Goal: Information Seeking & Learning: Compare options

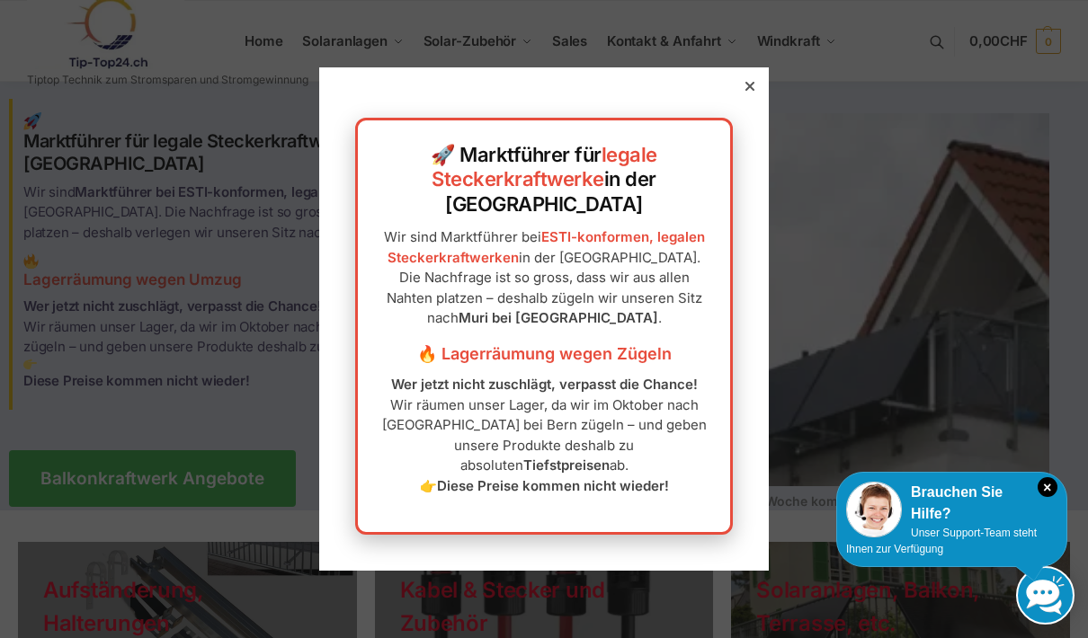
click at [752, 91] on icon at bounding box center [749, 86] width 9 height 9
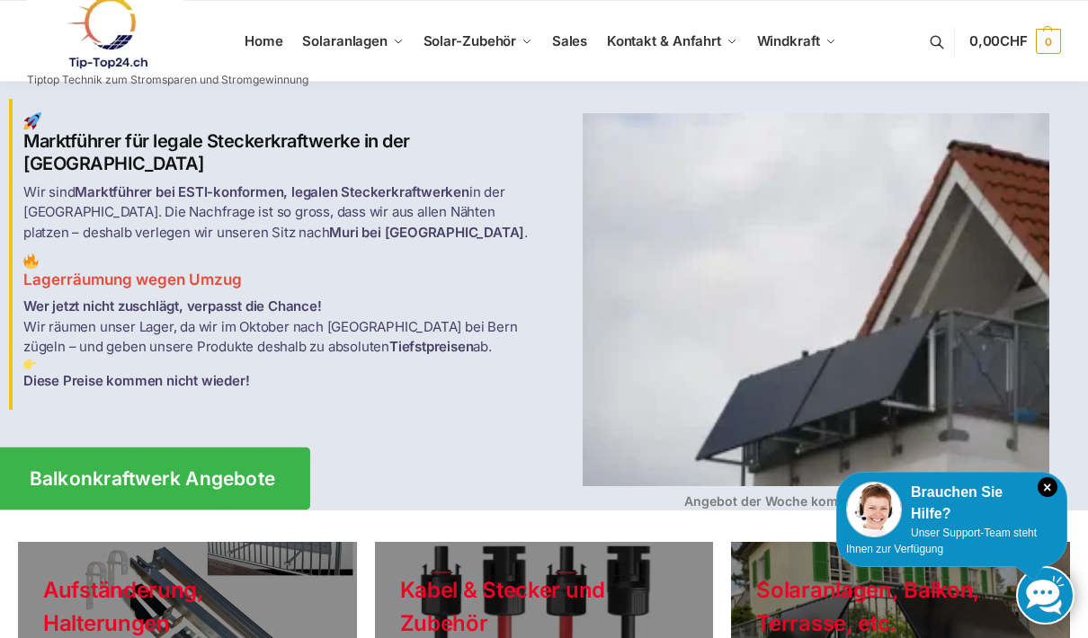
click at [230, 471] on span "Balkonkraftwerk Angebote" at bounding box center [153, 478] width 246 height 19
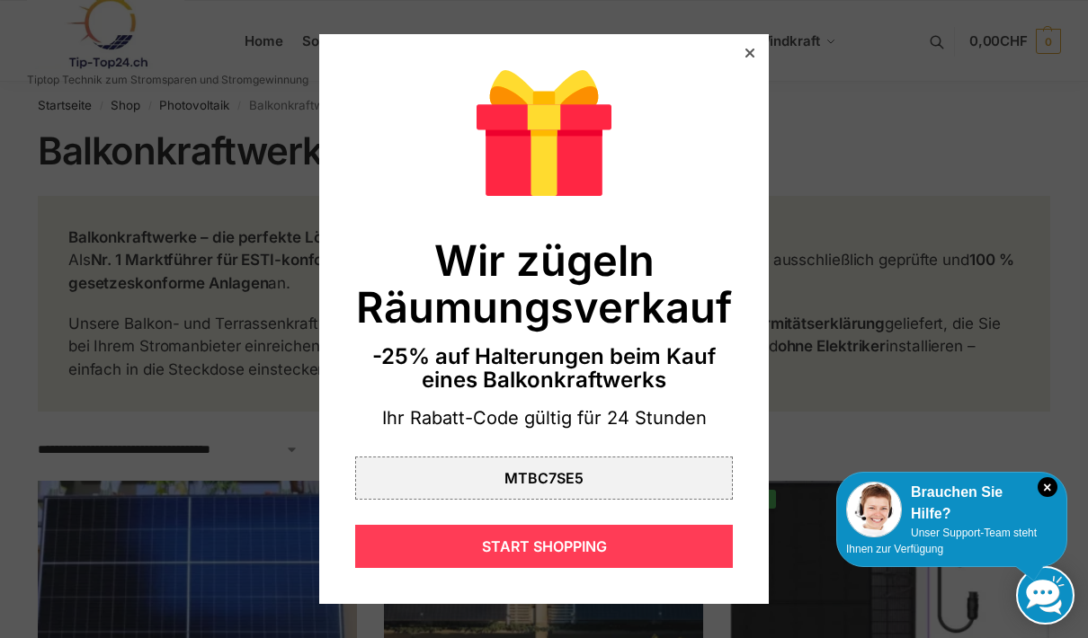
click at [622, 551] on div "START SHOPPING" at bounding box center [543, 546] width 377 height 43
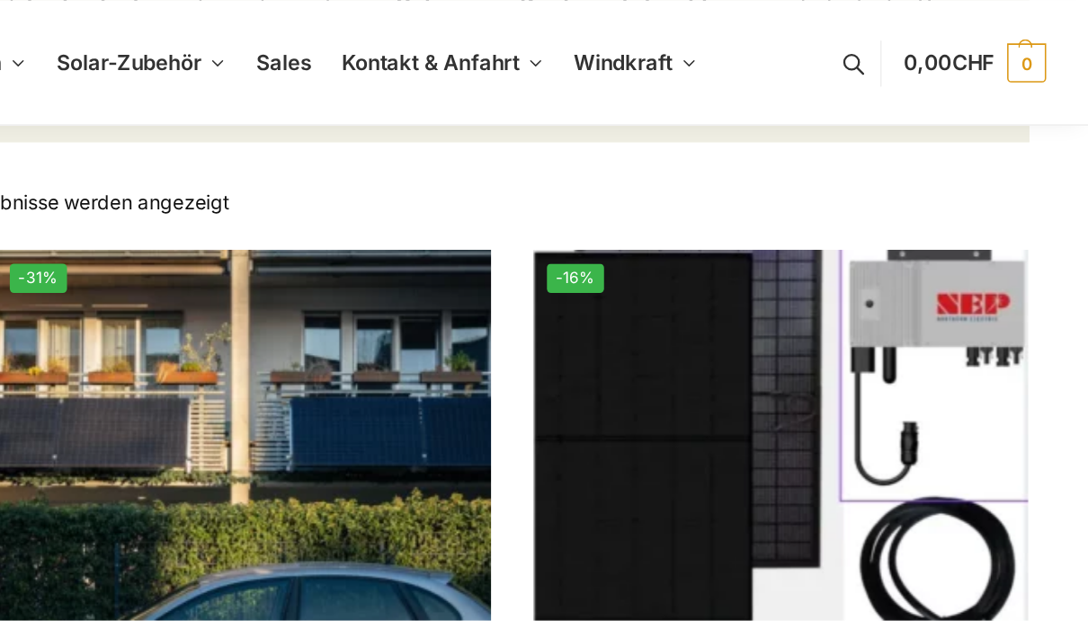
scroll to position [320, 0]
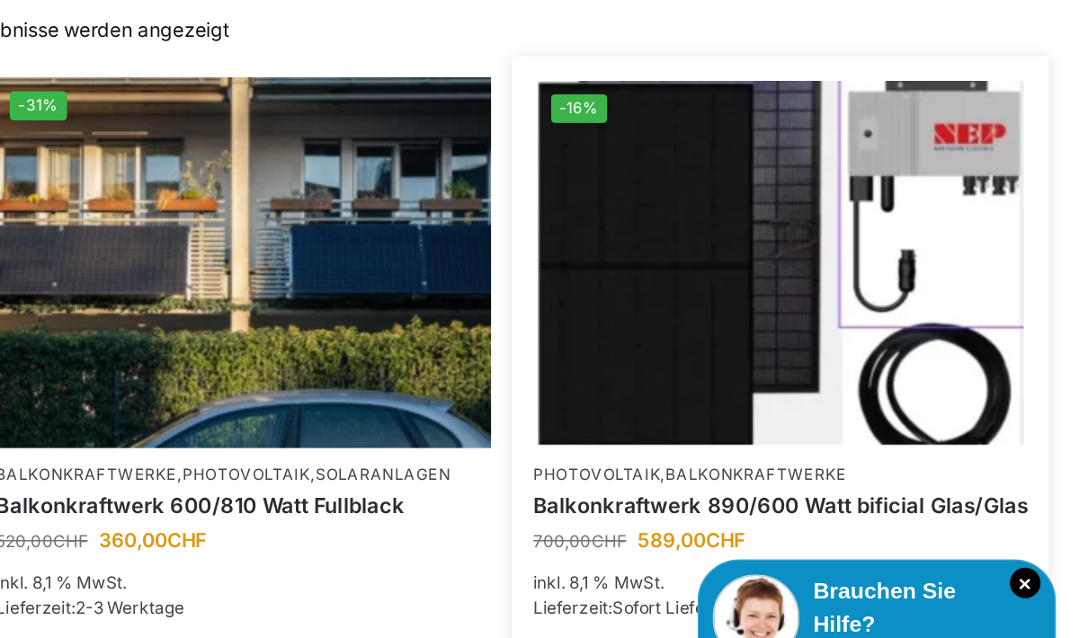
click at [730, 429] on link "Balkonkraftwerk 890/600 Watt bificial Glas/Glas" at bounding box center [889, 438] width 319 height 18
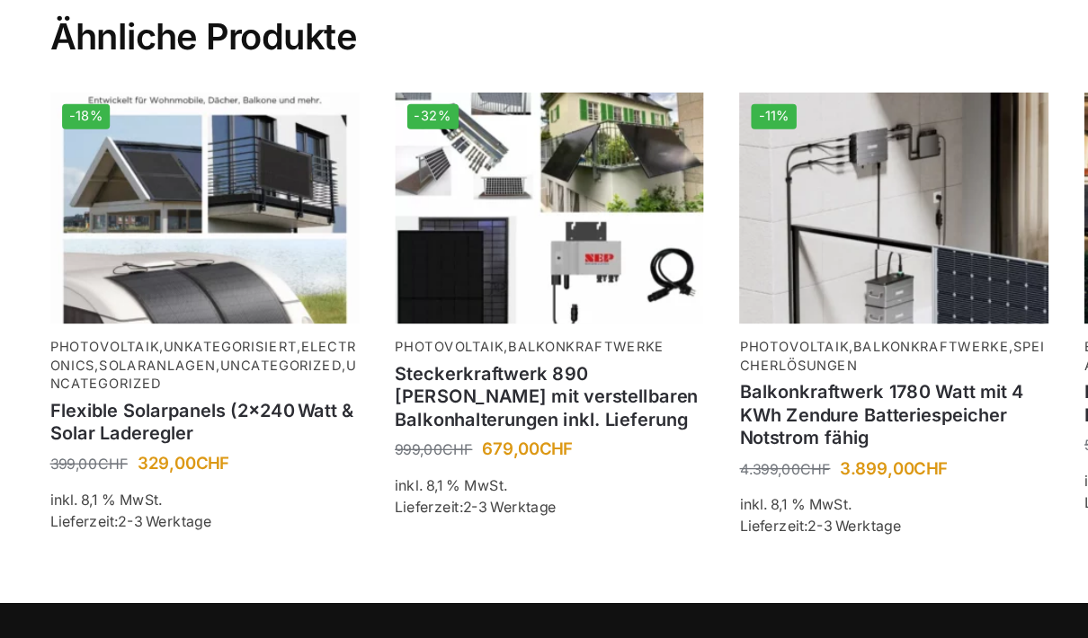
scroll to position [4416, 0]
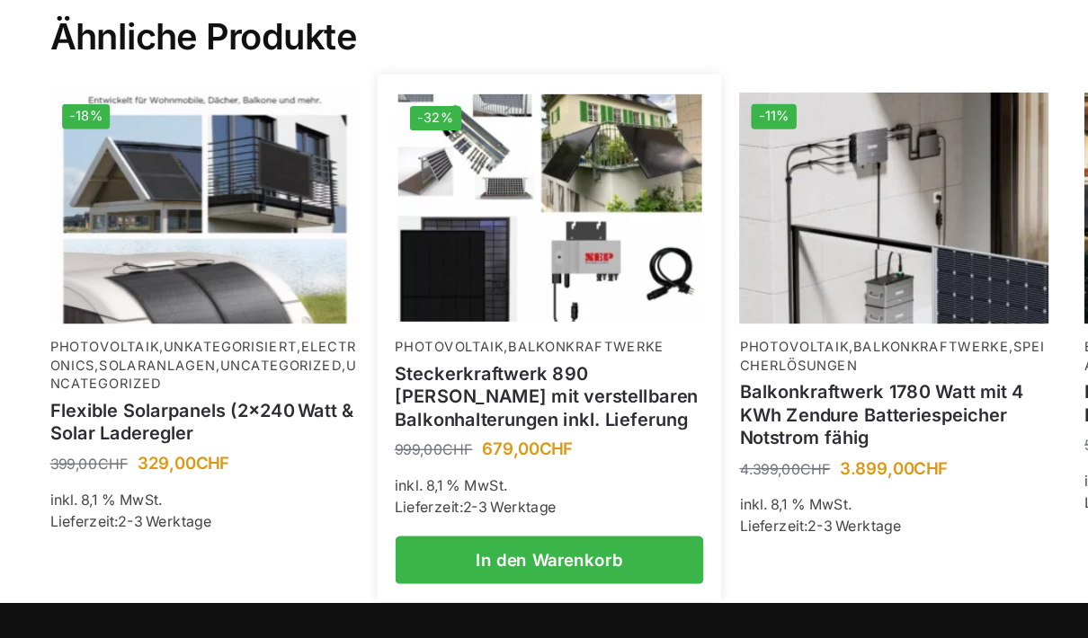
click at [459, 177] on img at bounding box center [413, 260] width 228 height 172
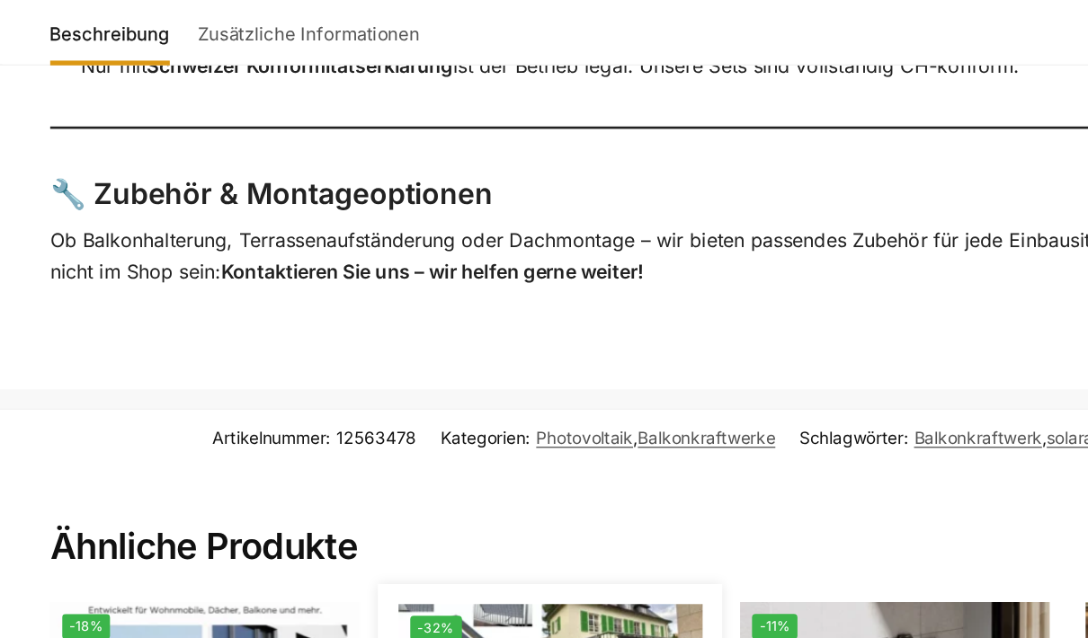
scroll to position [4116, 0]
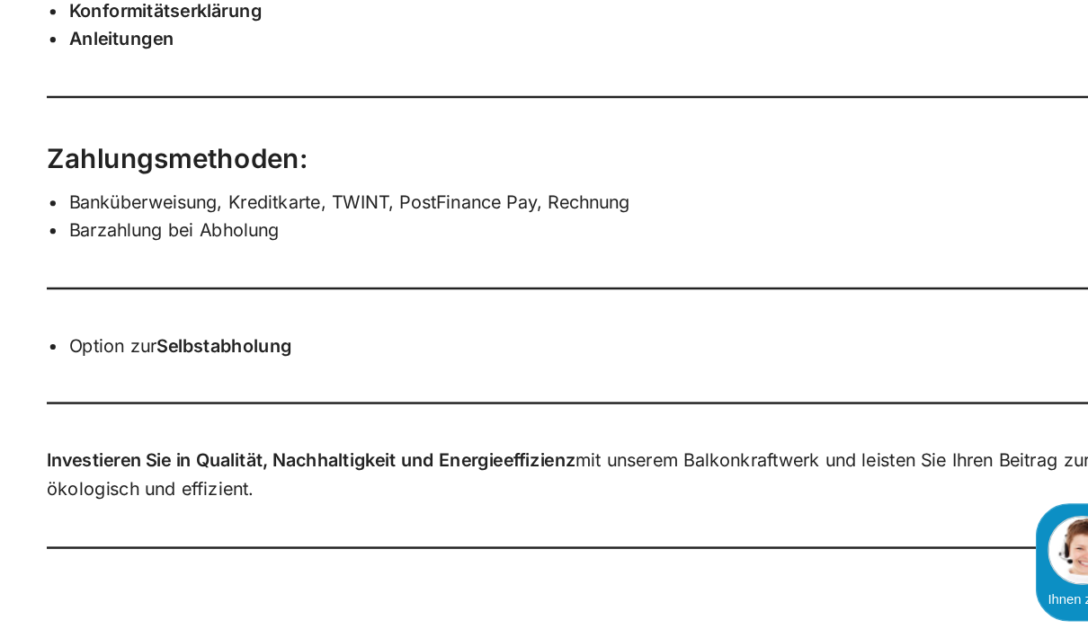
scroll to position [2025, 0]
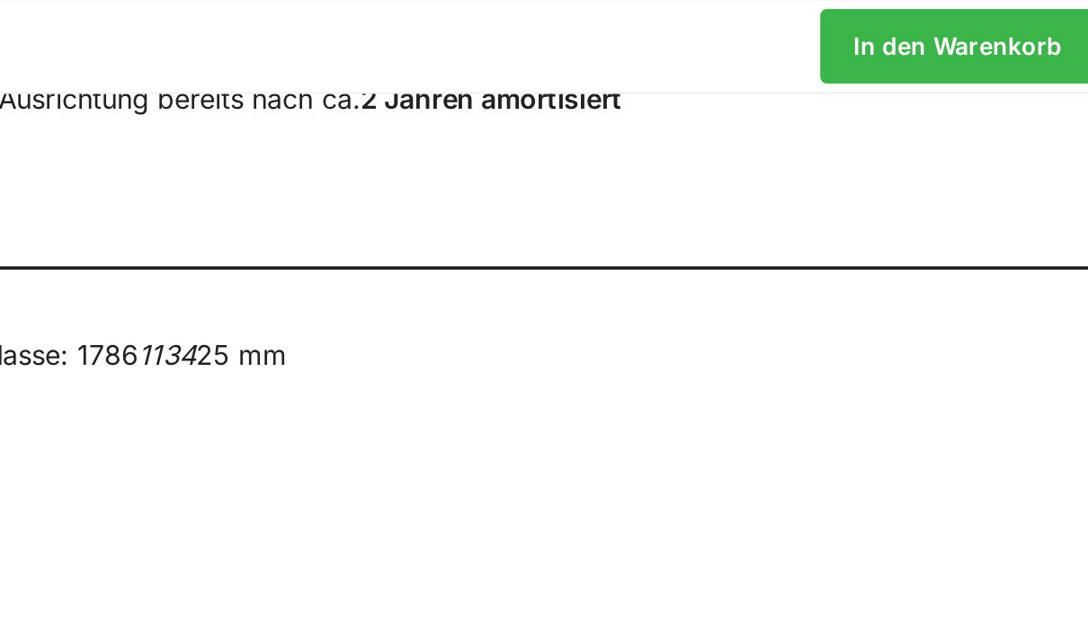
scroll to position [1776, 0]
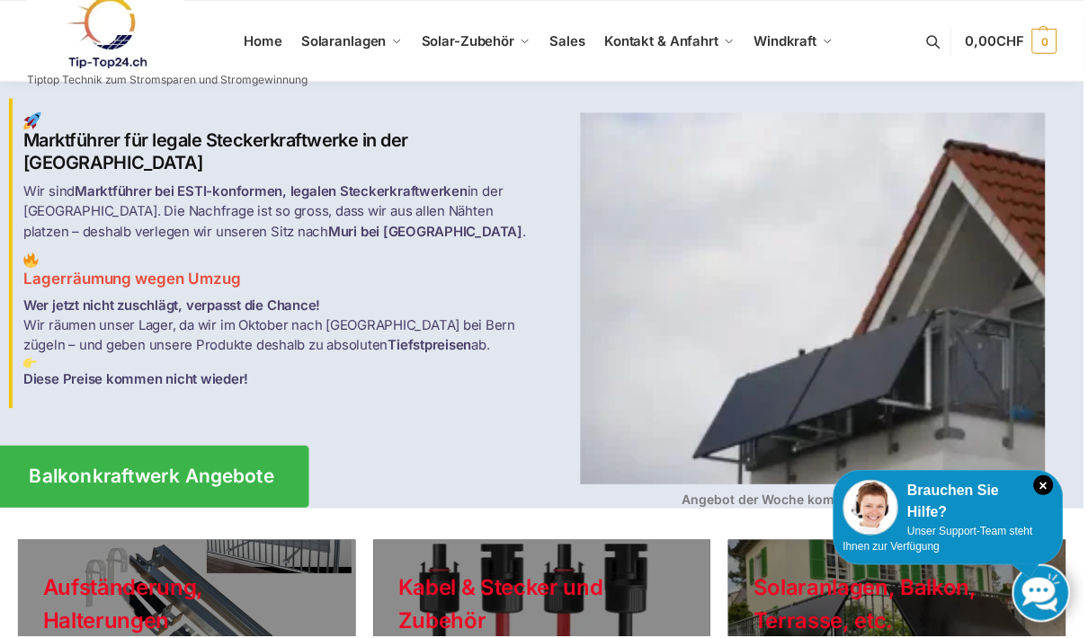
click at [200, 469] on span "Balkonkraftwerk Angebote" at bounding box center [153, 478] width 246 height 19
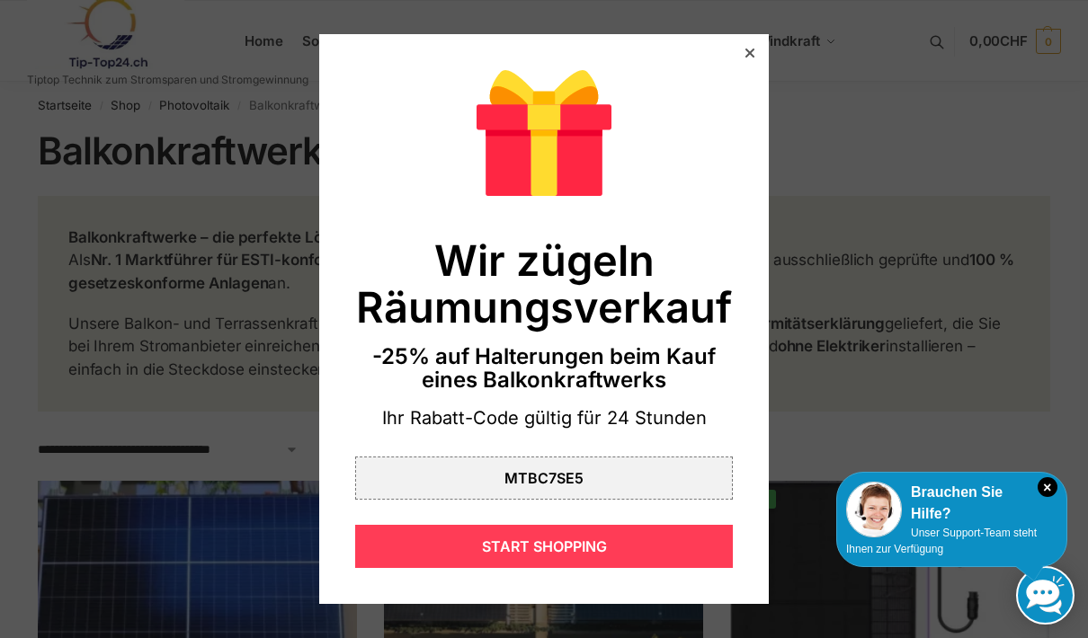
click at [623, 551] on div "START SHOPPING" at bounding box center [543, 546] width 377 height 43
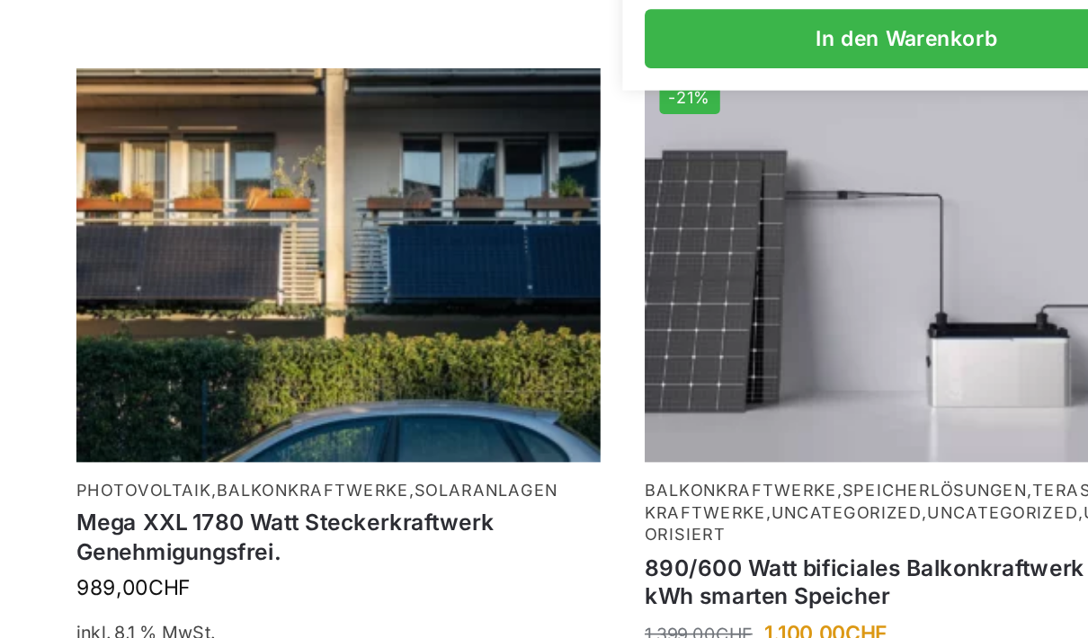
scroll to position [1111, 0]
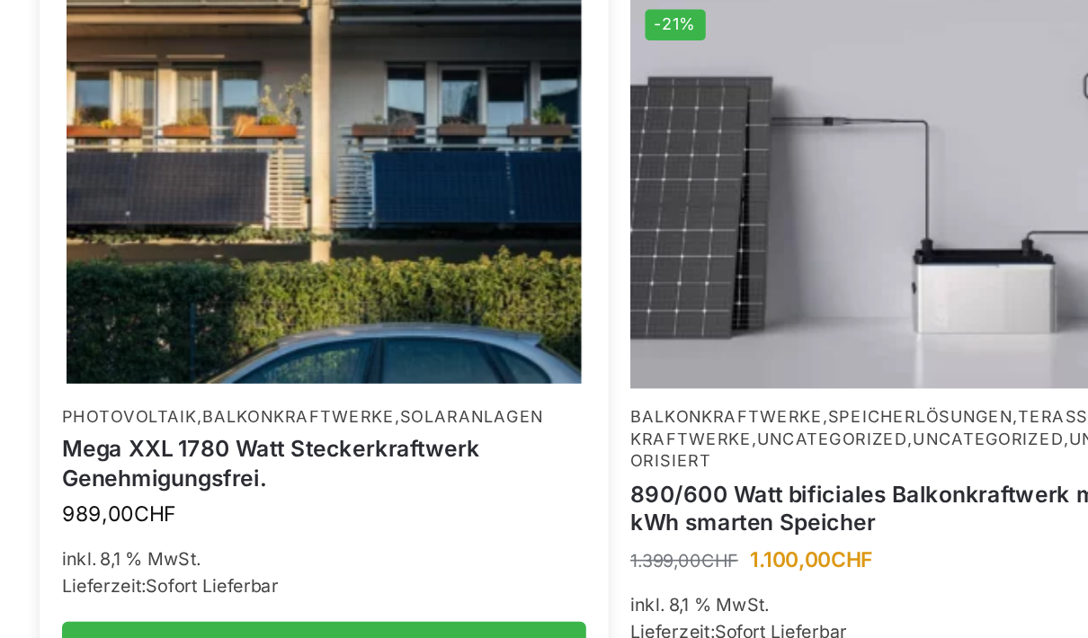
click at [251, 452] on link "Solaranlagen" at bounding box center [287, 458] width 87 height 13
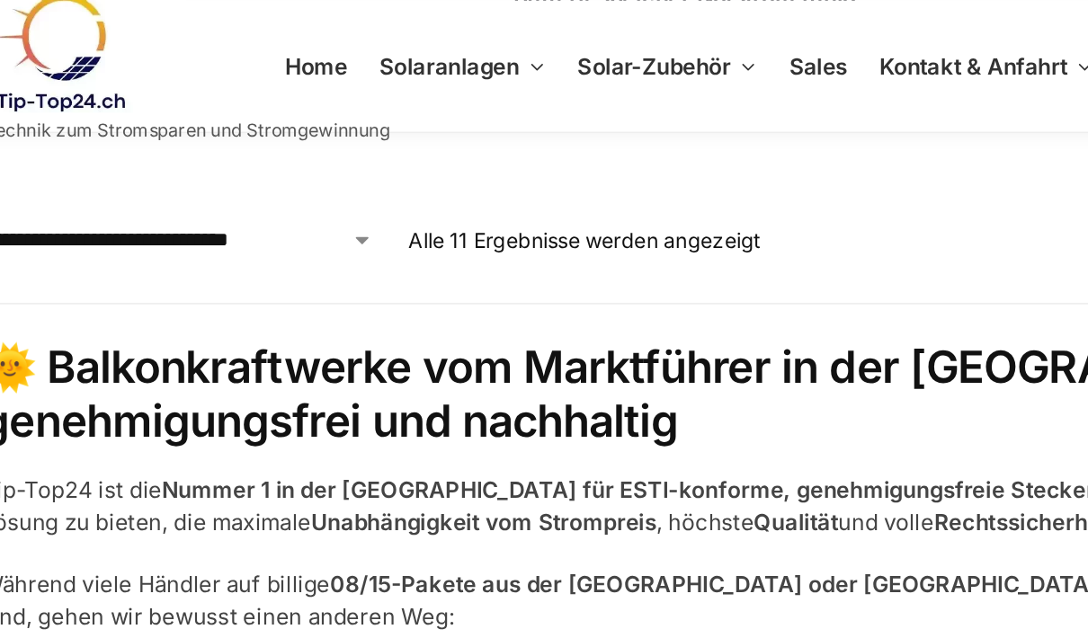
scroll to position [2051, 0]
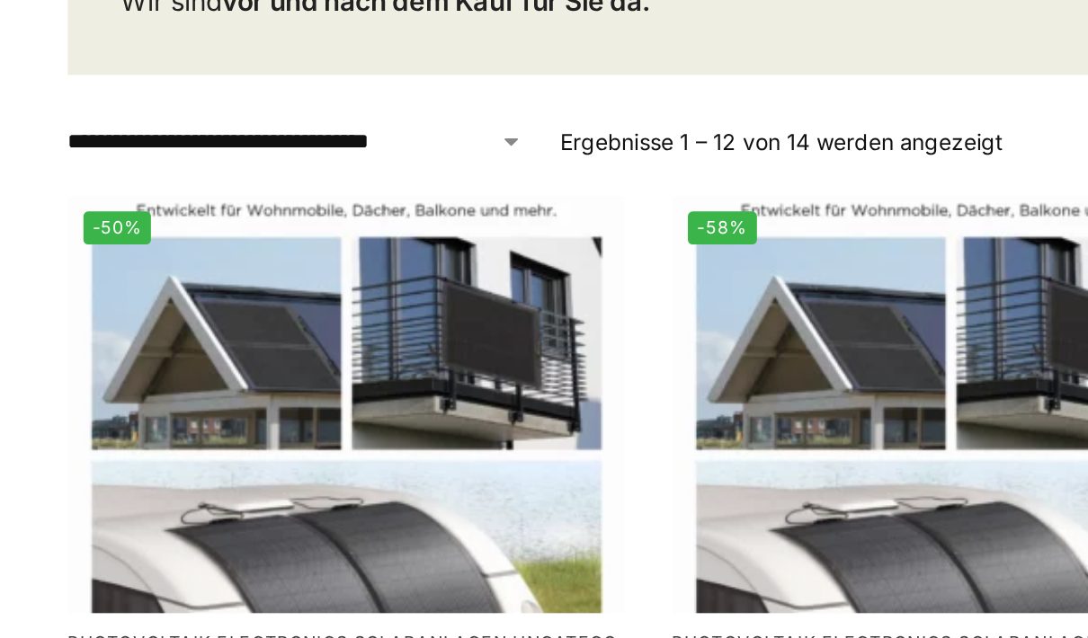
scroll to position [433, 0]
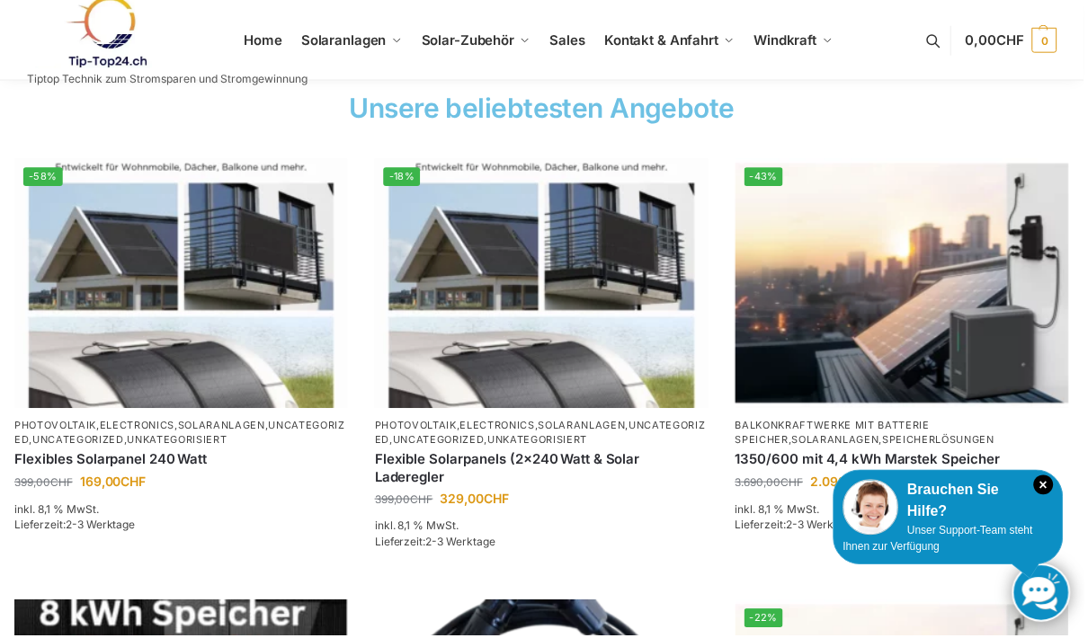
scroll to position [671, 0]
